Goal: Task Accomplishment & Management: Use online tool/utility

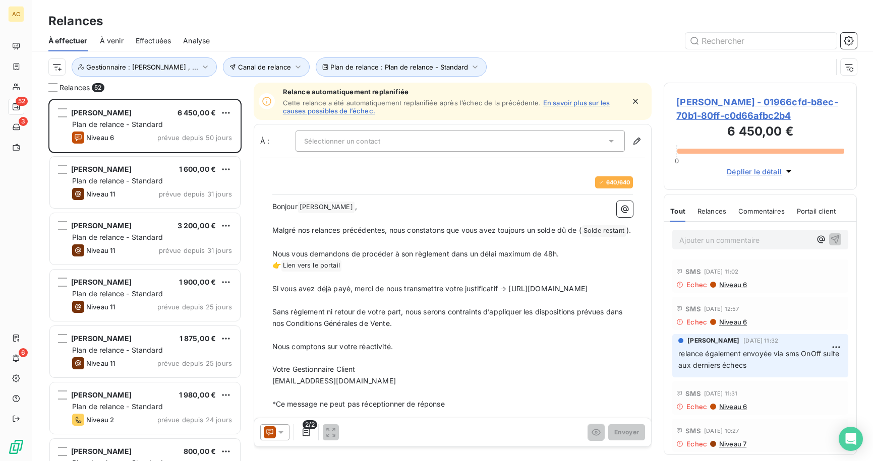
scroll to position [355, 186]
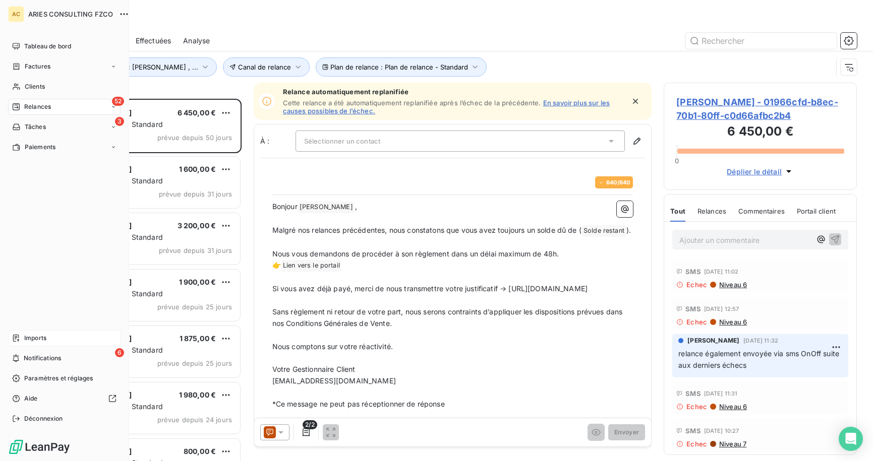
click at [62, 344] on div "Imports" at bounding box center [64, 338] width 112 height 16
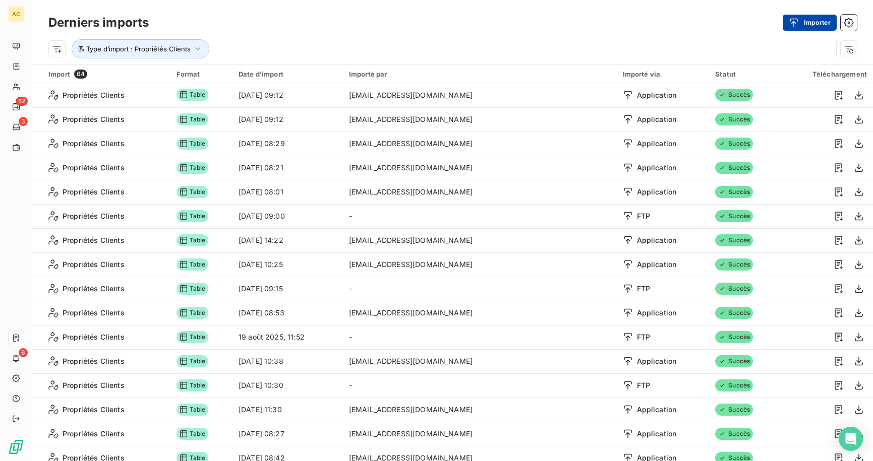
click at [803, 23] on button "Importer" at bounding box center [810, 23] width 54 height 16
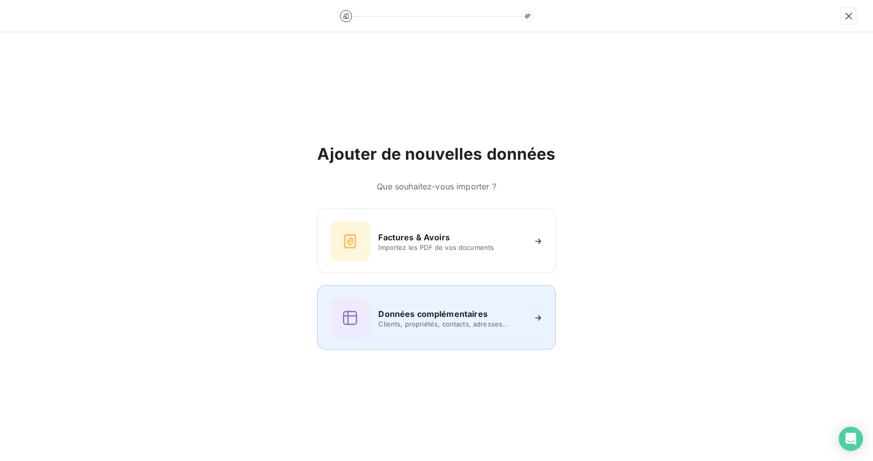
click at [426, 316] on h6 "Données complémentaires" at bounding box center [432, 314] width 109 height 12
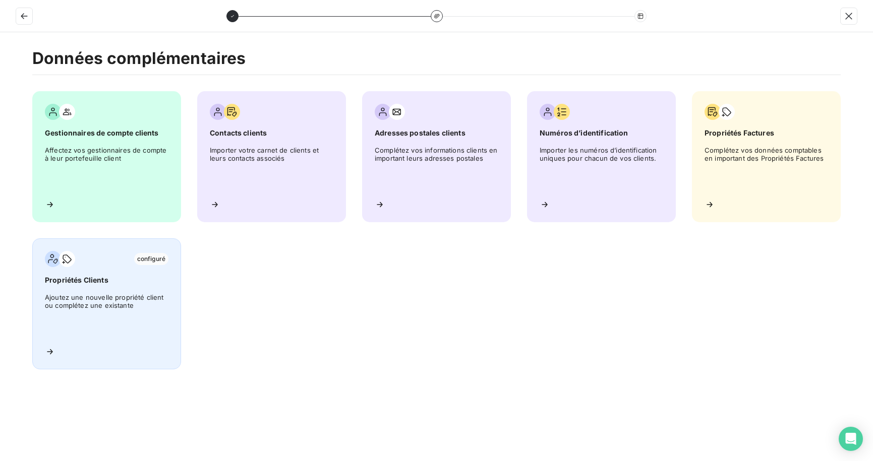
click at [78, 295] on span "Ajoutez une nouvelle propriété client ou complétez une existante" at bounding box center [107, 315] width 124 height 45
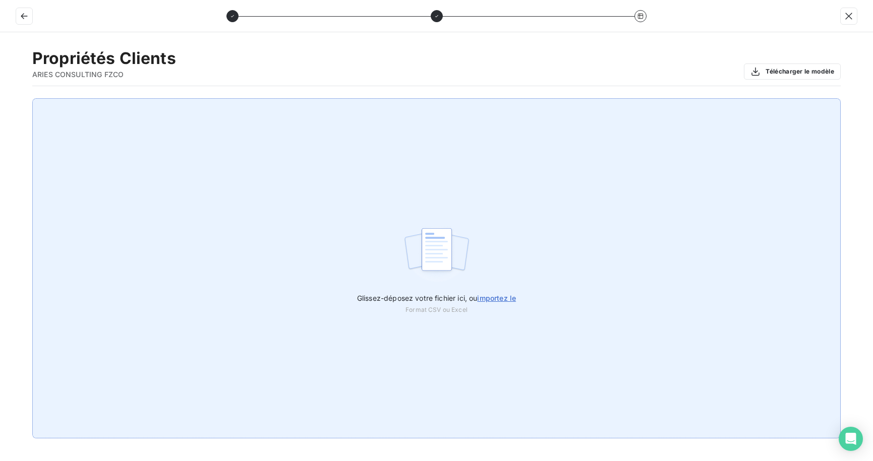
click at [487, 296] on span "importez le" at bounding box center [496, 298] width 39 height 9
click at [1, 99] on input "Glissez-déposez votre fichier ici, ou importez le" at bounding box center [0, 98] width 1 height 1
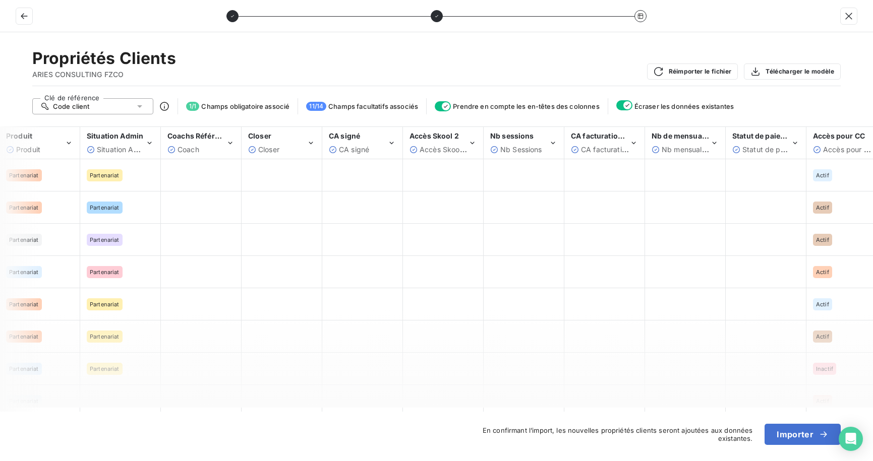
scroll to position [0, 176]
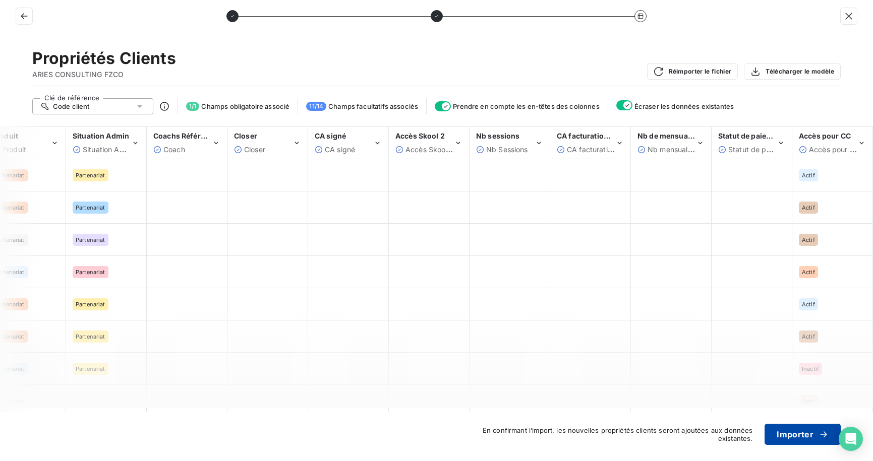
click at [782, 437] on button "Importer" at bounding box center [802, 434] width 76 height 21
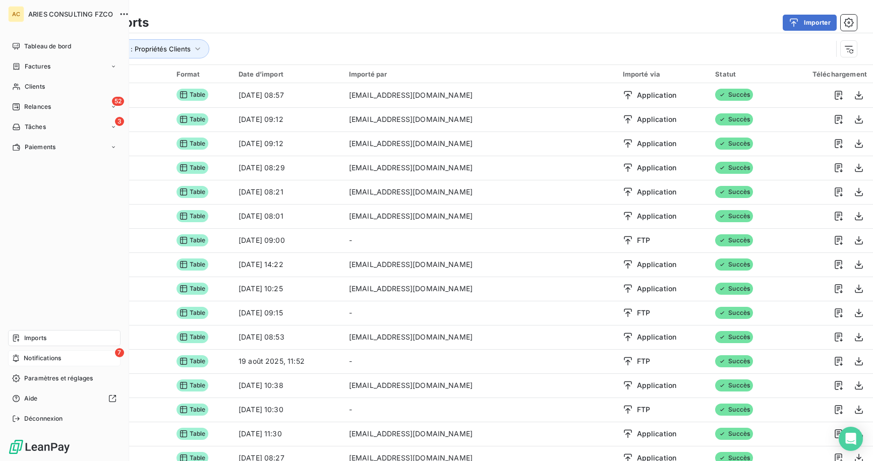
click at [39, 358] on span "Notifications" at bounding box center [42, 358] width 37 height 9
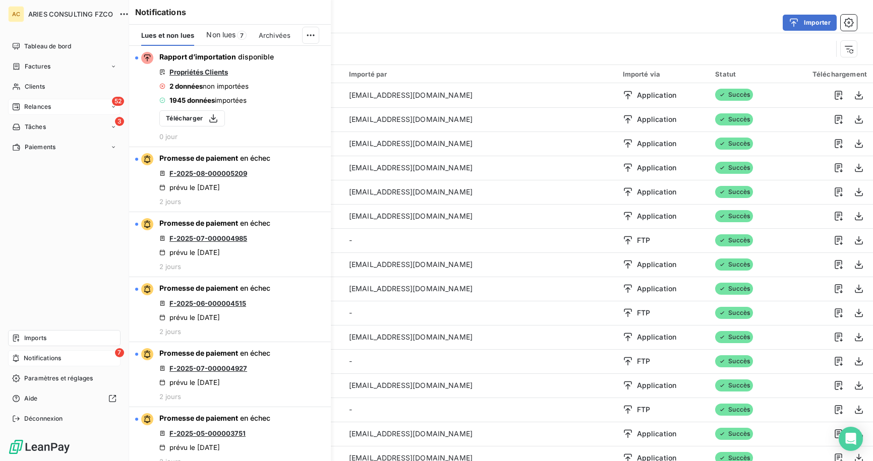
click at [19, 105] on icon at bounding box center [16, 106] width 7 height 7
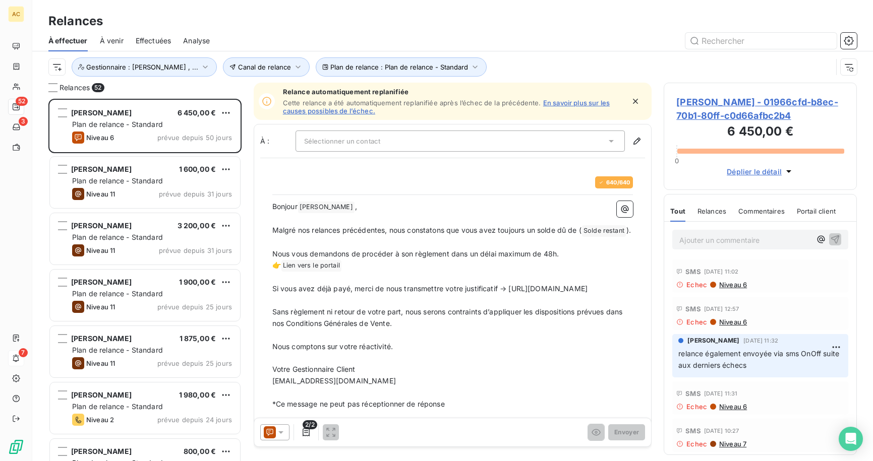
scroll to position [355, 186]
